Goal: Information Seeking & Learning: Learn about a topic

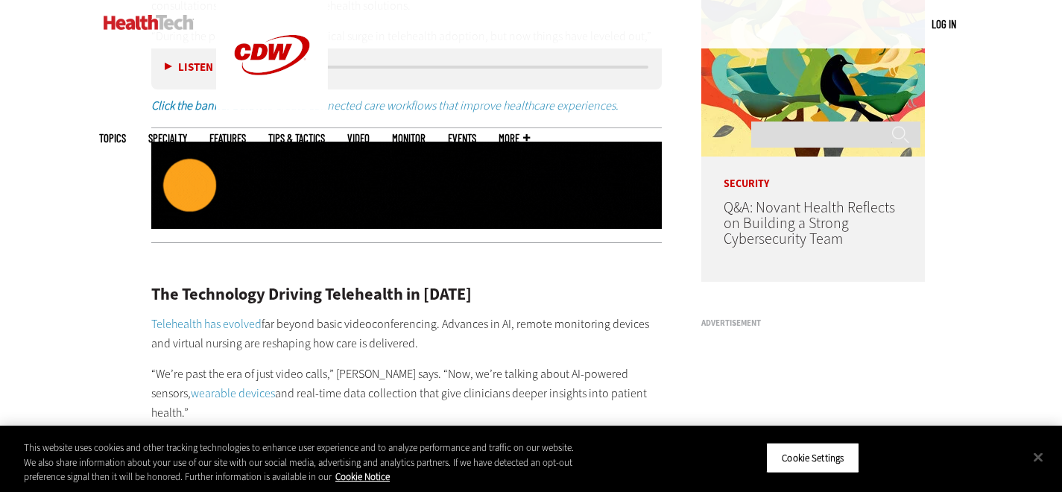
scroll to position [1192, 0]
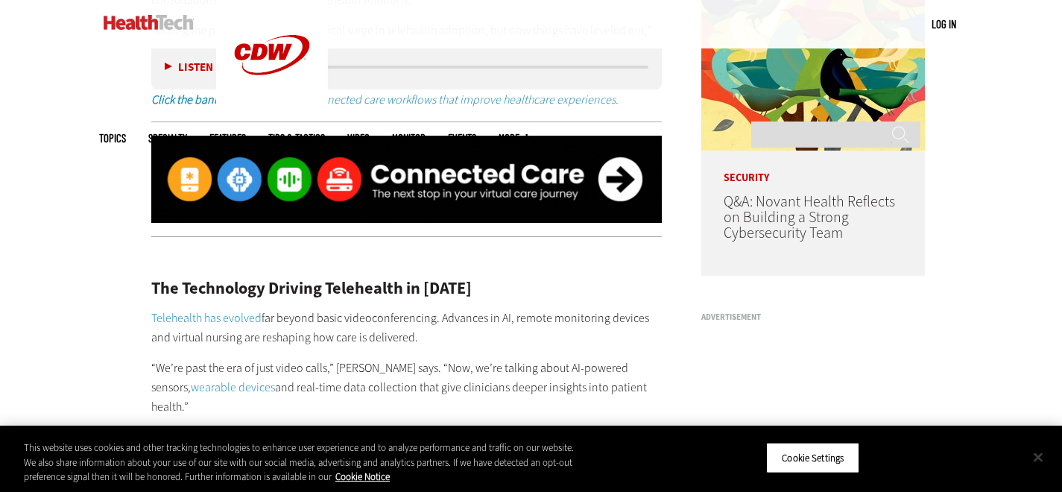
click at [1044, 454] on button "Close" at bounding box center [1037, 456] width 33 height 33
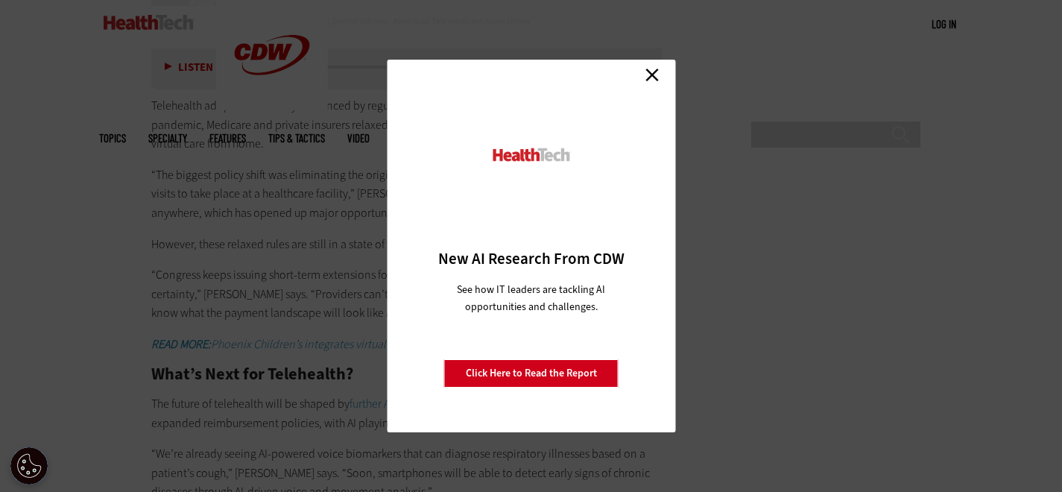
scroll to position [2756, 0]
click at [649, 71] on link "Close" at bounding box center [652, 74] width 22 height 22
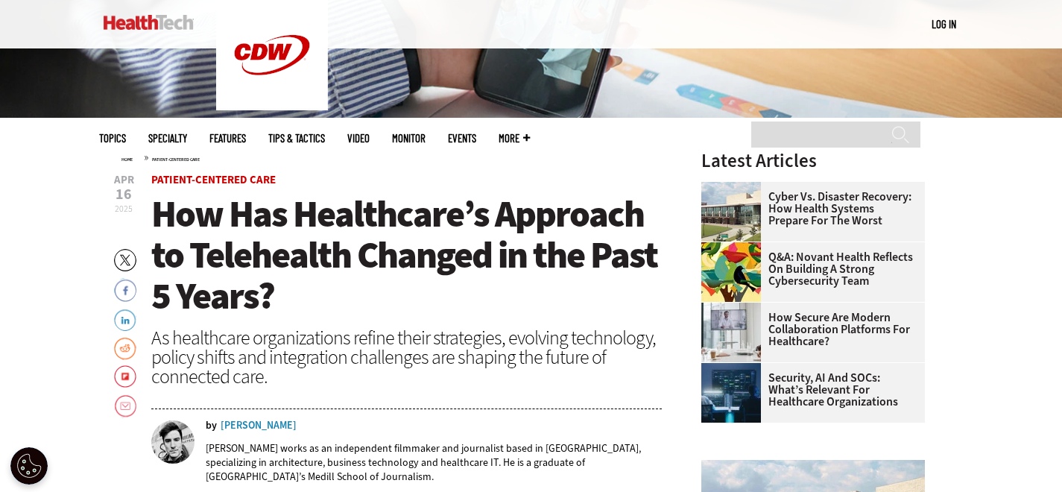
scroll to position [372, 0]
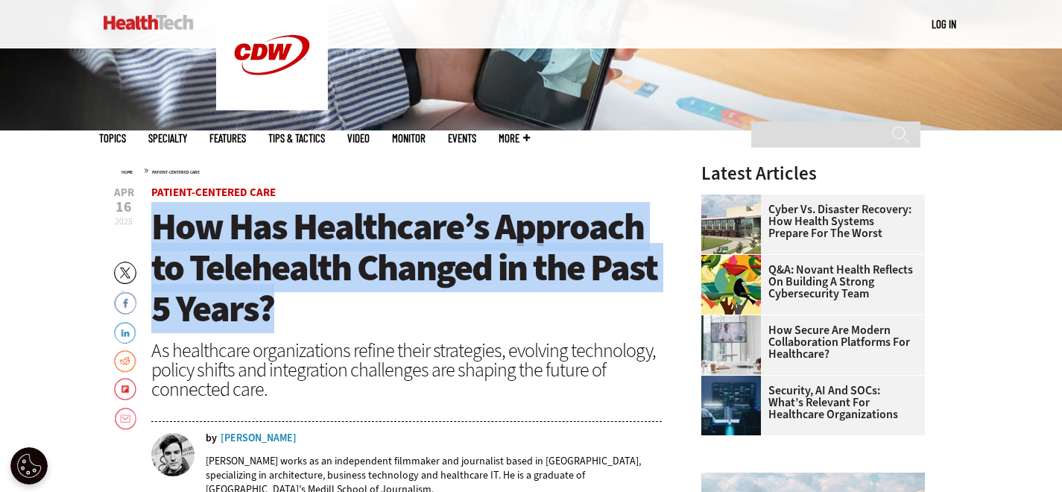
drag, startPoint x: 308, startPoint y: 322, endPoint x: 148, endPoint y: 241, distance: 179.2
copy span "How Has Healthcare’s Approach to Telehealth Changed in the Past 5 Years?"
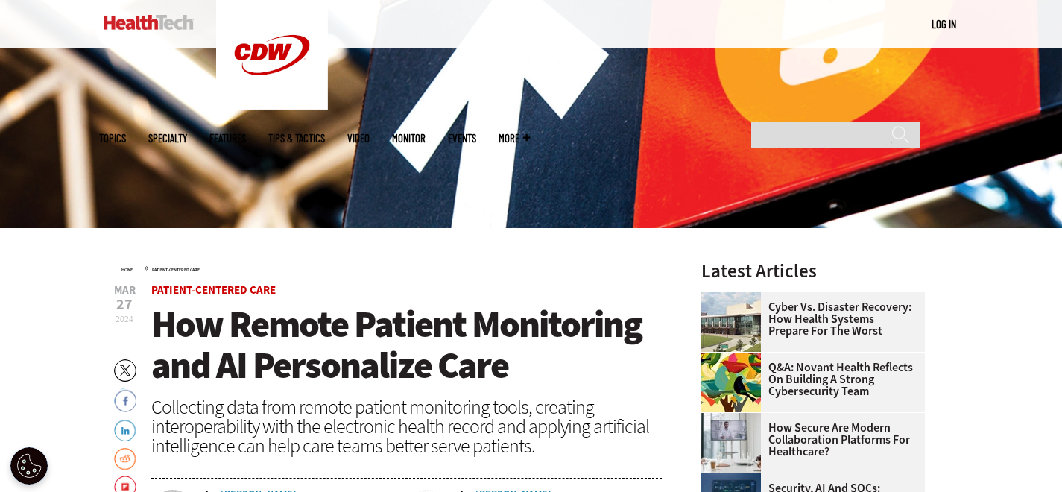
scroll to position [372, 0]
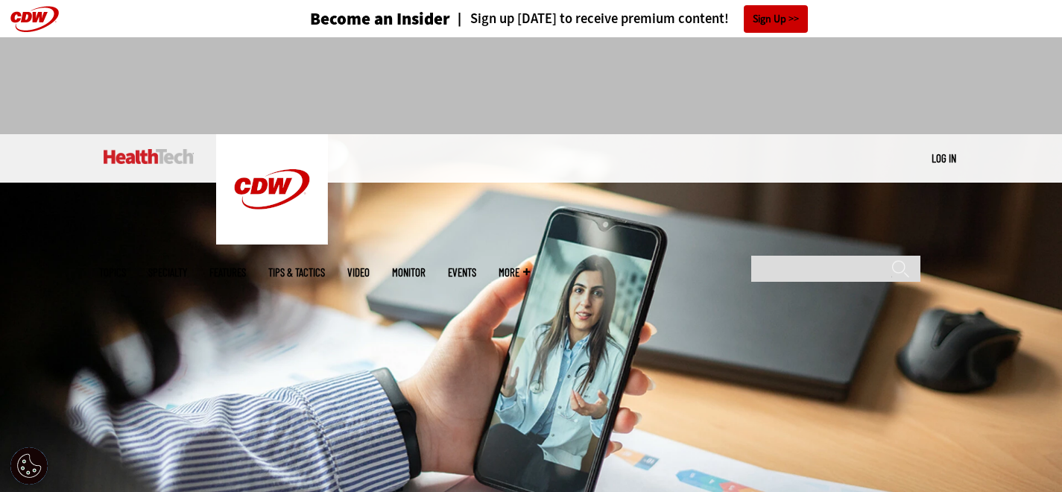
click at [51, 147] on div "MENU Log in Mobile menu Topics Artificial Intelligence Cloud Data Analytics Dat…" at bounding box center [531, 158] width 1062 height 48
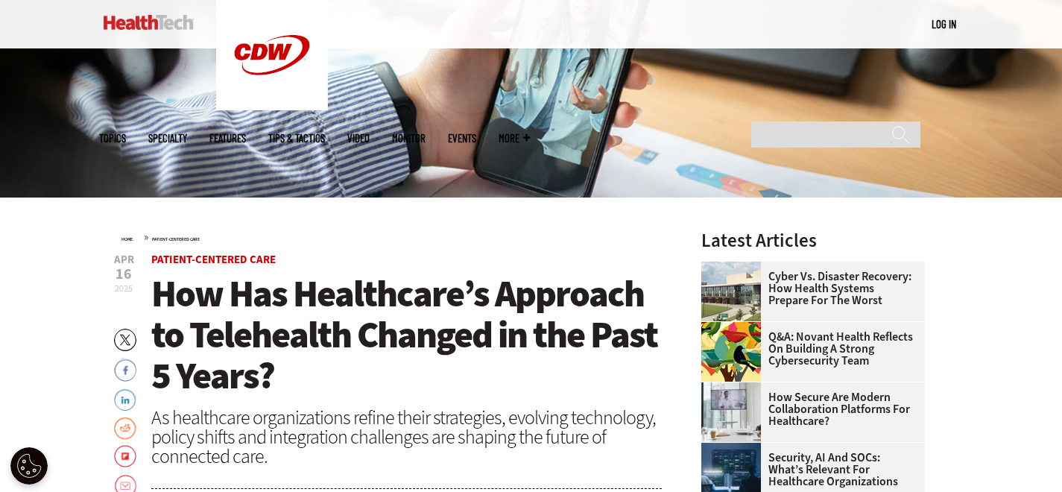
scroll to position [447, 0]
